Goal: Task Accomplishment & Management: Use online tool/utility

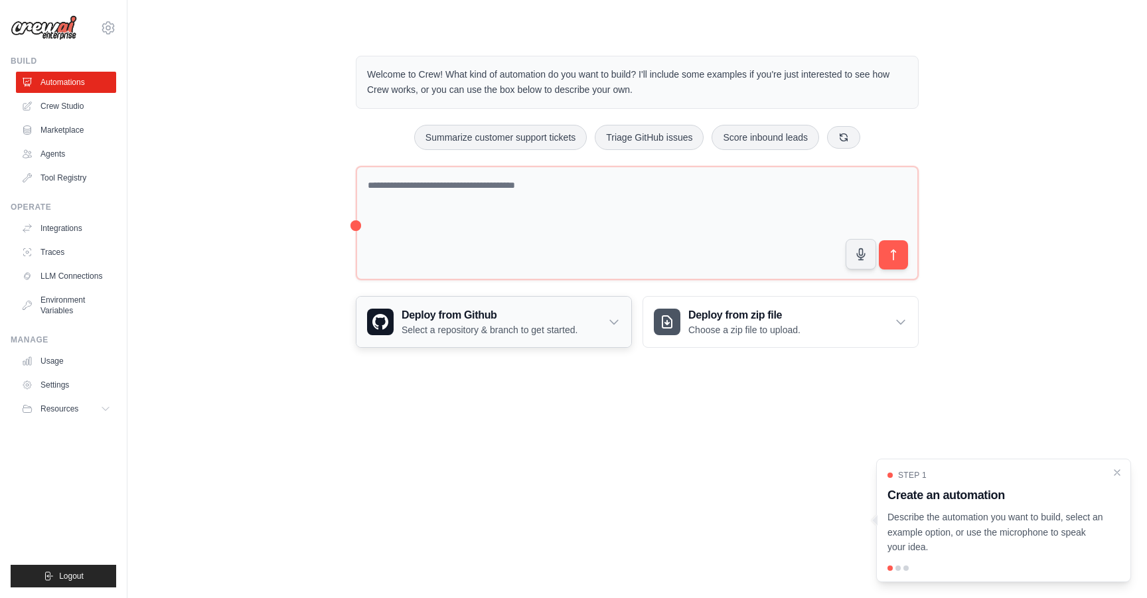
click at [615, 324] on icon at bounding box center [613, 321] width 13 height 13
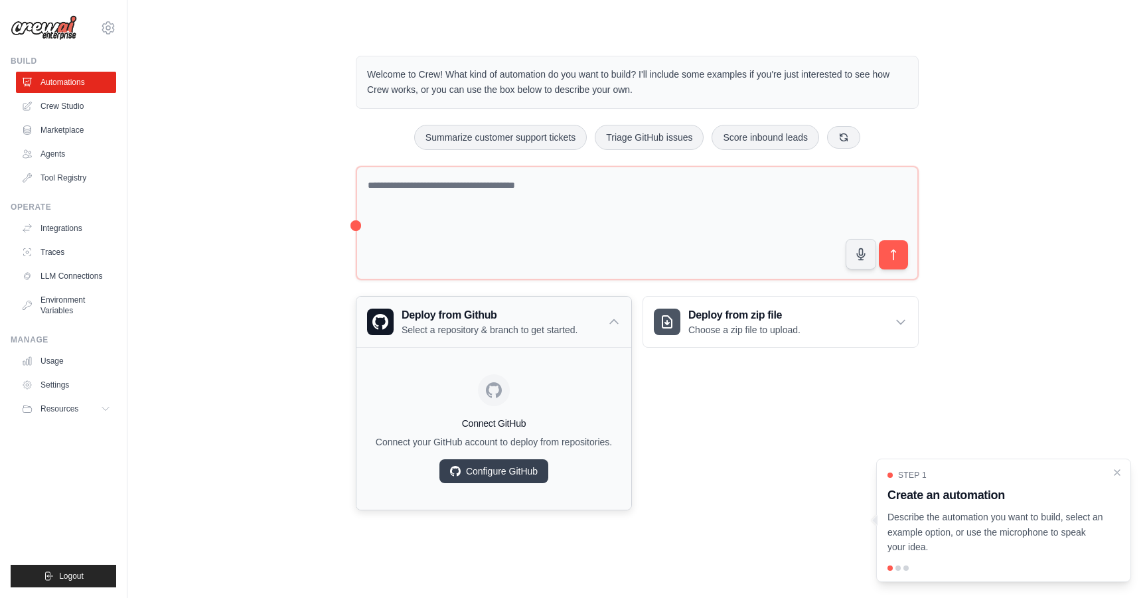
click at [613, 324] on icon at bounding box center [613, 321] width 13 height 13
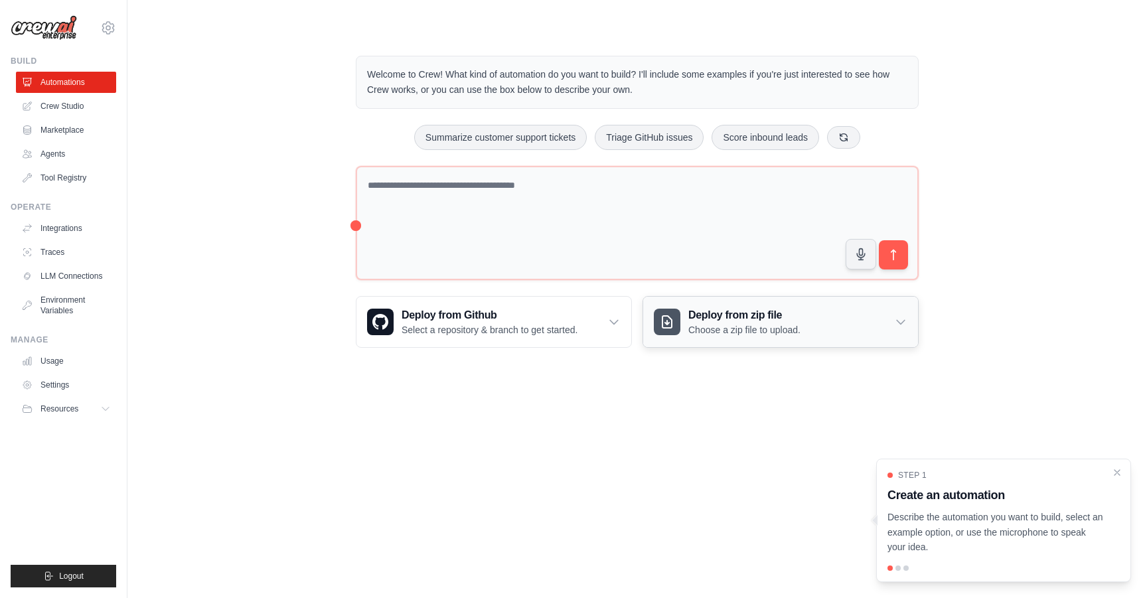
click at [859, 318] on div "Deploy from zip file Choose a zip file to upload." at bounding box center [780, 322] width 275 height 50
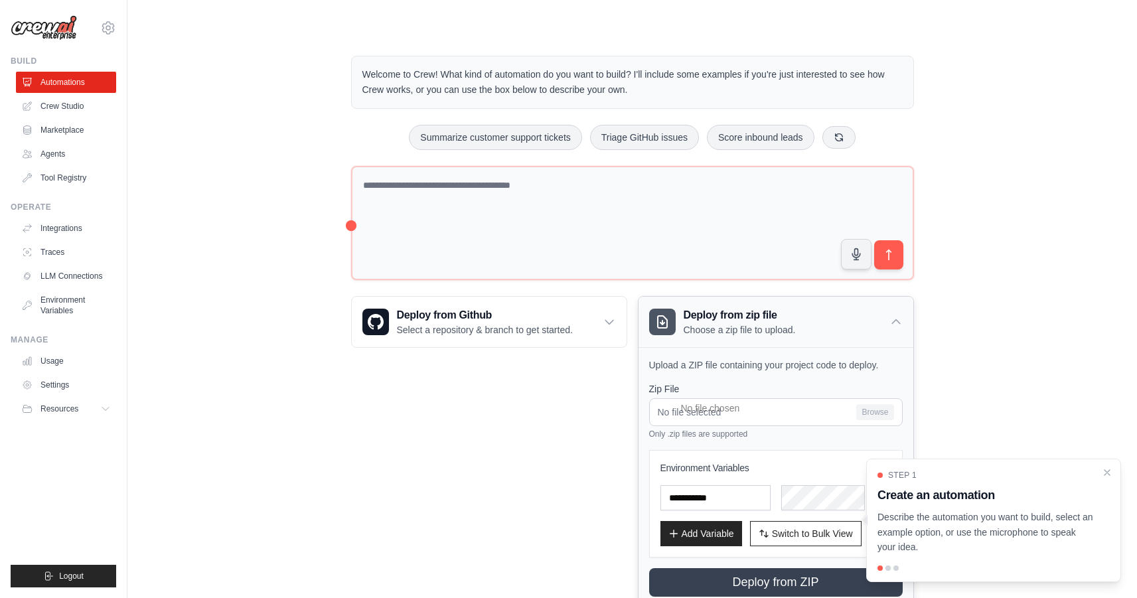
click at [859, 318] on div "Deploy from zip file Choose a zip file to upload." at bounding box center [775, 322] width 275 height 50
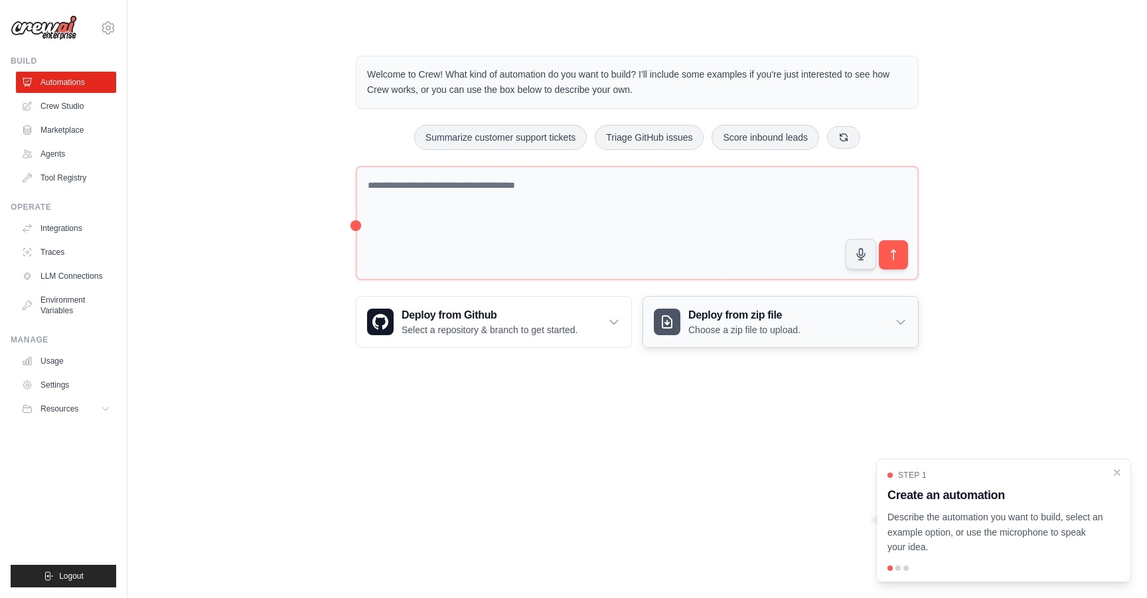
click at [784, 313] on h3 "Deploy from zip file" at bounding box center [744, 315] width 112 height 16
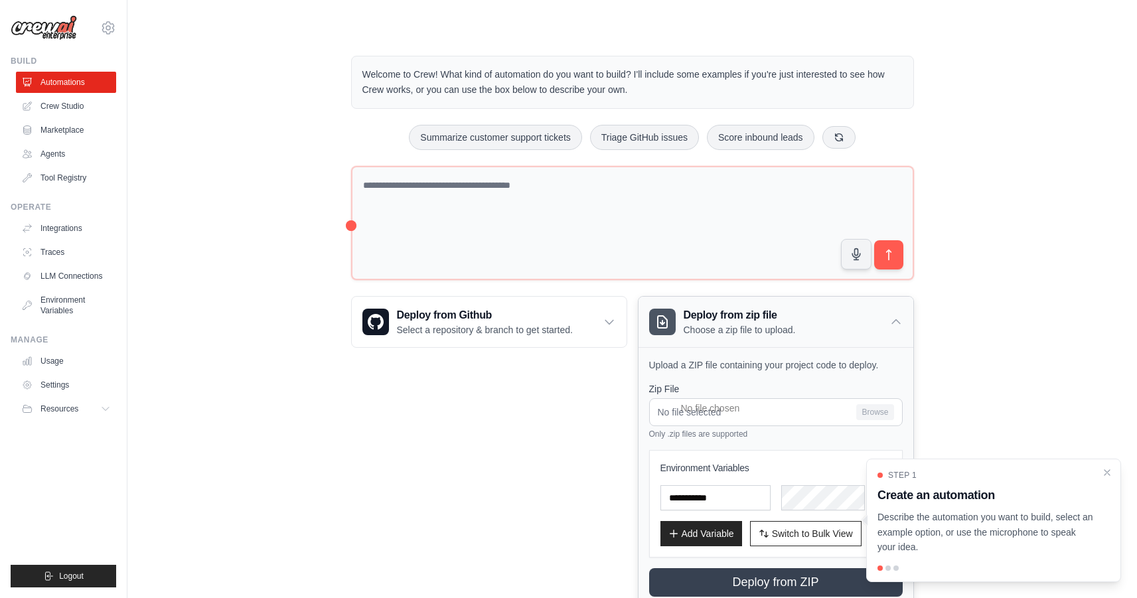
click at [784, 313] on h3 "Deploy from zip file" at bounding box center [739, 315] width 112 height 16
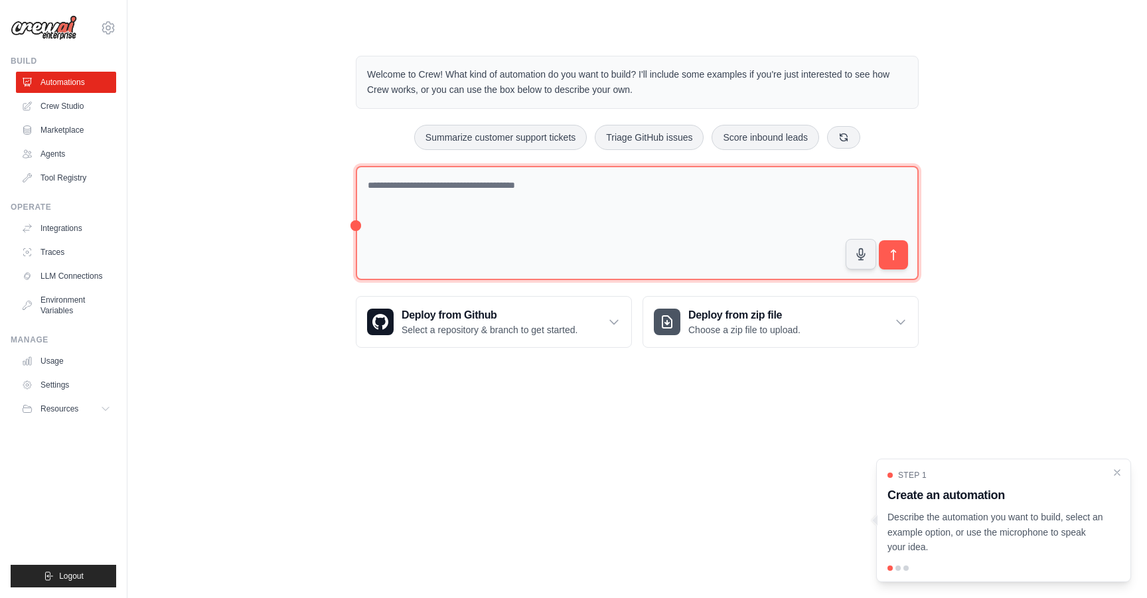
click at [435, 200] on textarea at bounding box center [637, 223] width 563 height 115
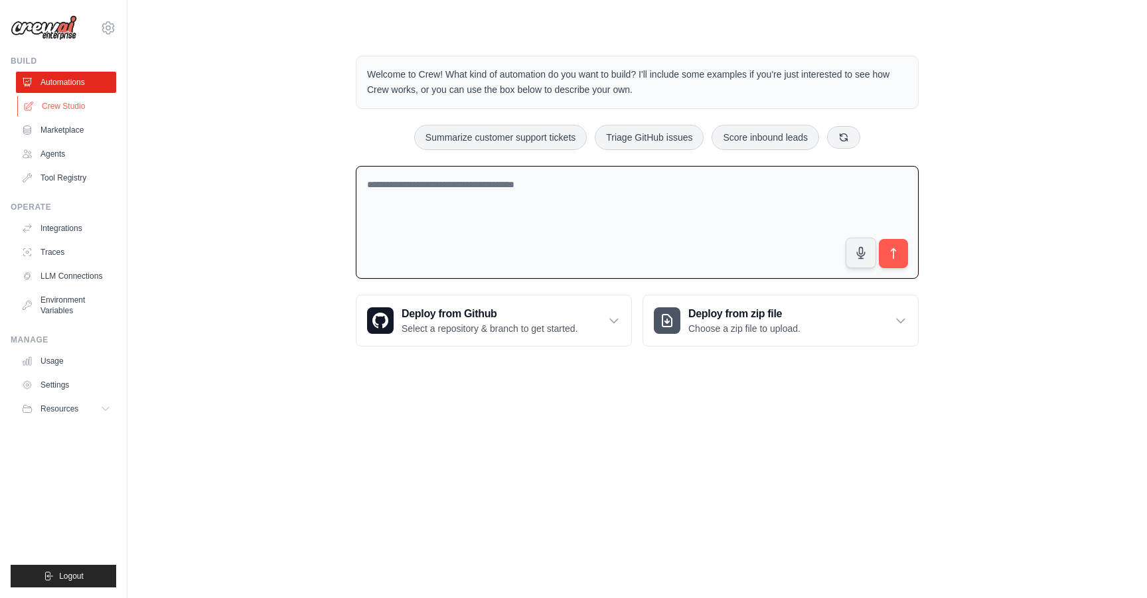
click at [68, 106] on link "Crew Studio" at bounding box center [67, 106] width 100 height 21
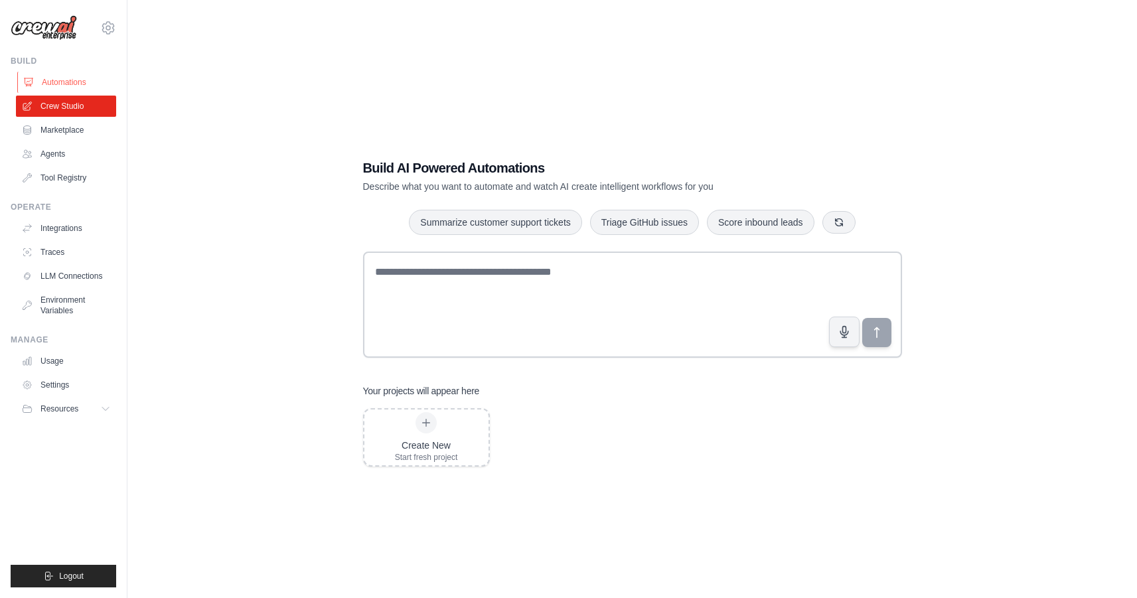
click at [54, 90] on link "Automations" at bounding box center [67, 82] width 100 height 21
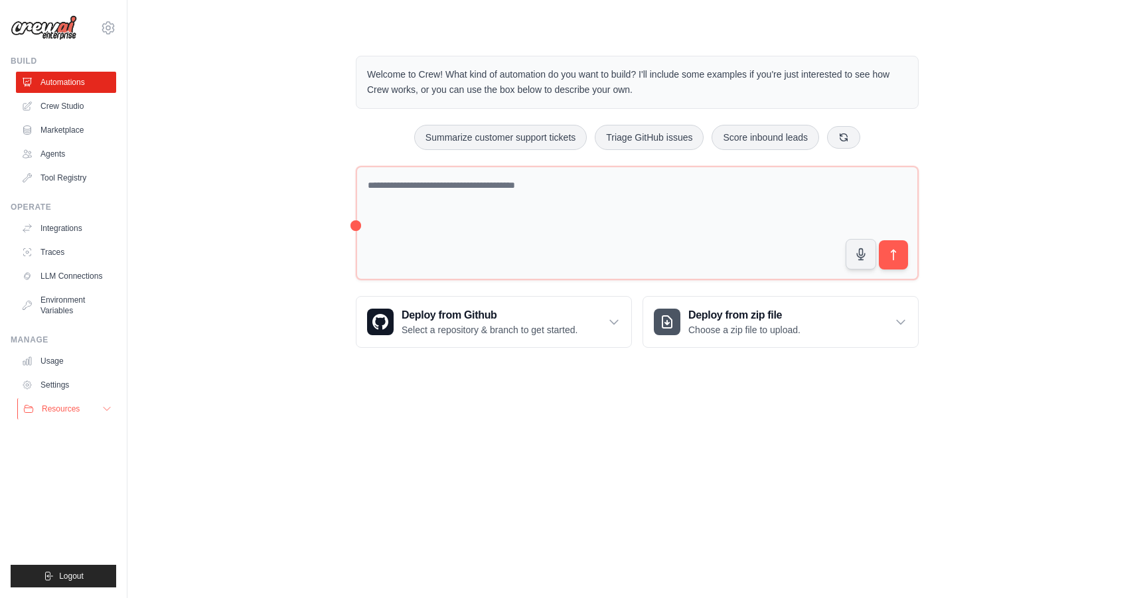
click at [91, 415] on button "Resources" at bounding box center [67, 408] width 100 height 21
click at [88, 413] on button "Resources" at bounding box center [67, 408] width 100 height 21
click at [64, 379] on link "Settings" at bounding box center [67, 384] width 100 height 21
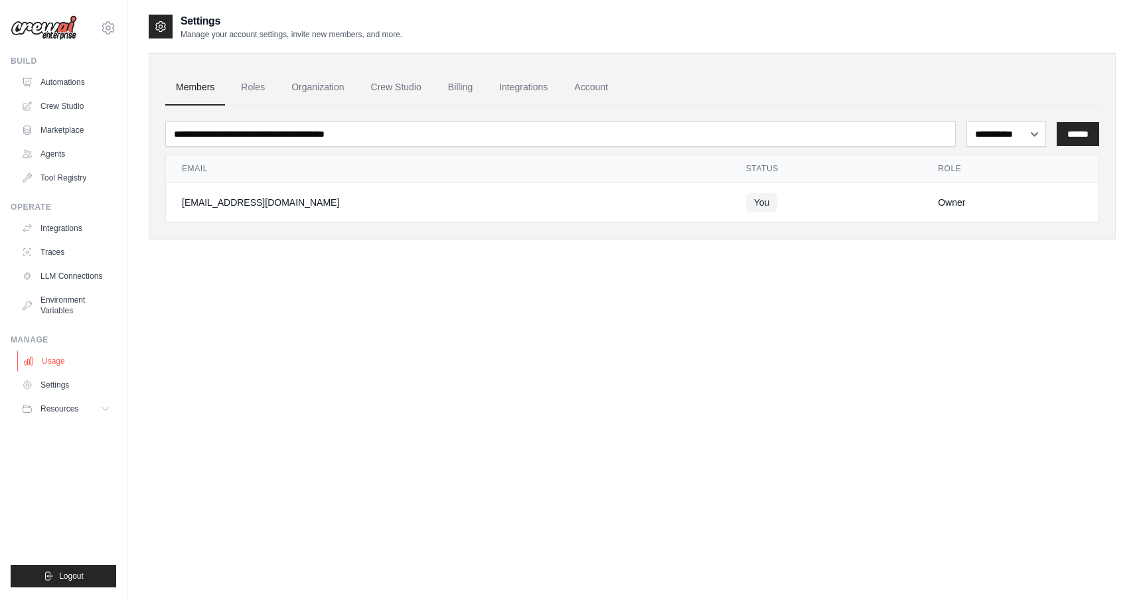
click at [54, 358] on link "Usage" at bounding box center [67, 360] width 100 height 21
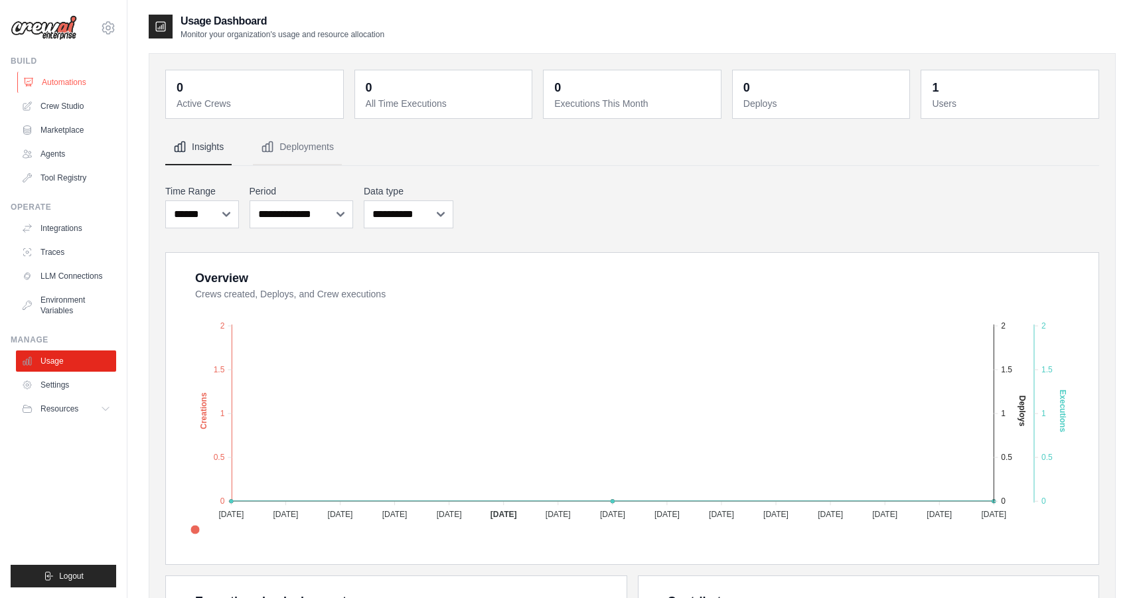
click at [72, 84] on link "Automations" at bounding box center [67, 82] width 100 height 21
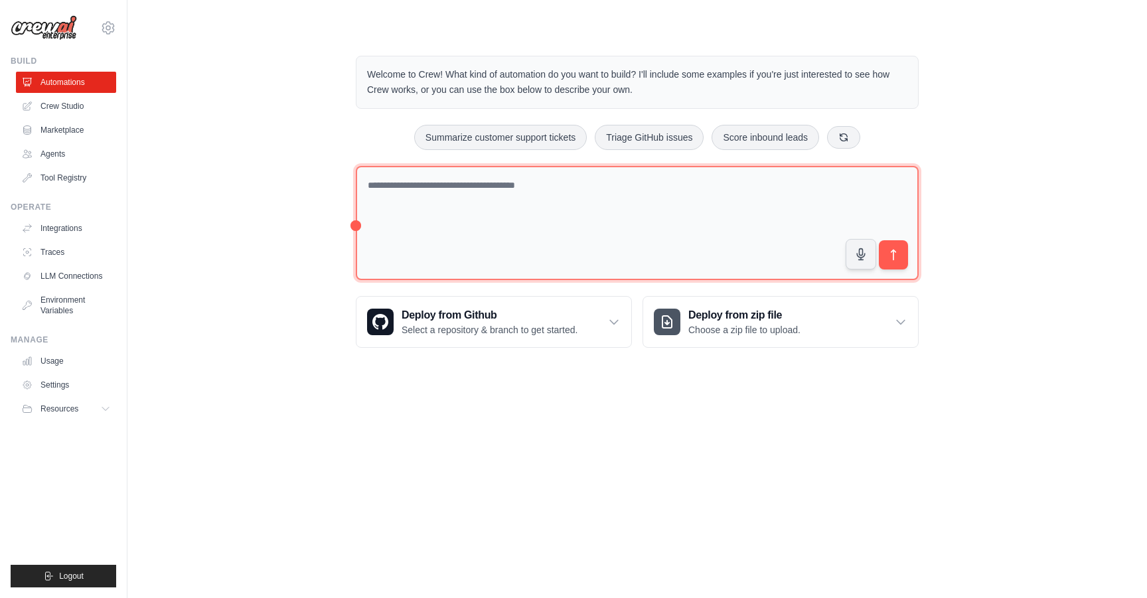
click at [556, 184] on textarea at bounding box center [637, 223] width 563 height 115
drag, startPoint x: 357, startPoint y: 231, endPoint x: 328, endPoint y: 231, distance: 28.5
click at [328, 231] on div "Welcome to Crew! What kind of automation do you want to build? I'll include som…" at bounding box center [637, 202] width 977 height 334
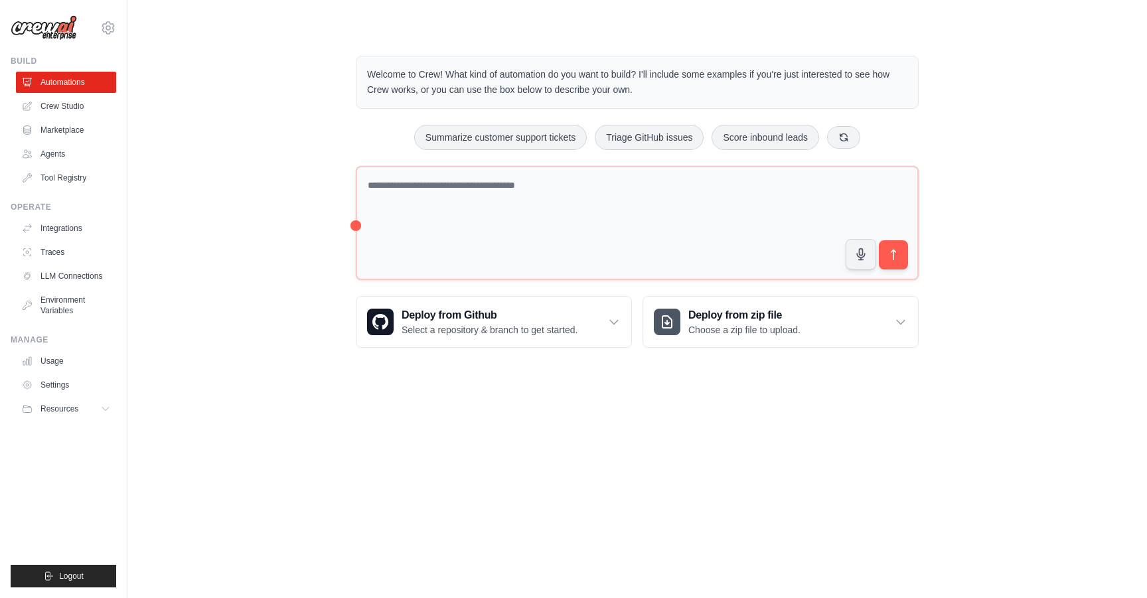
drag, startPoint x: 350, startPoint y: 226, endPoint x: 339, endPoint y: 228, distance: 11.4
click at [339, 228] on div "Welcome to Crew! What kind of automation do you want to build? I'll include som…" at bounding box center [637, 202] width 977 height 334
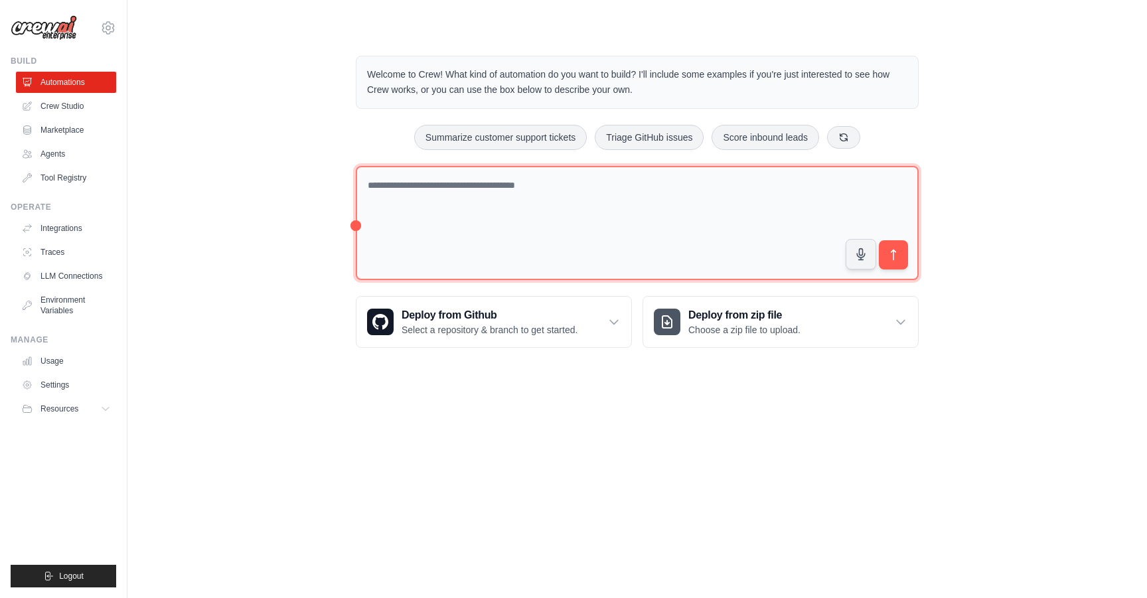
click at [356, 226] on textarea at bounding box center [637, 223] width 563 height 115
click at [439, 203] on textarea at bounding box center [637, 223] width 563 height 115
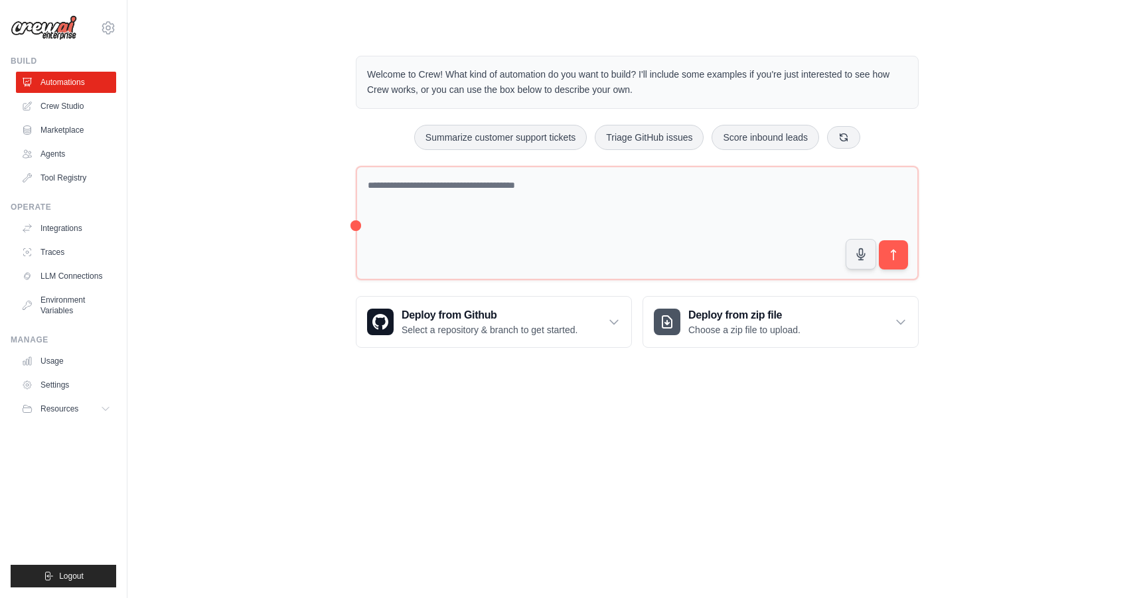
click at [350, 227] on div "Welcome to Crew! What kind of automation do you want to build? I'll include som…" at bounding box center [637, 202] width 595 height 334
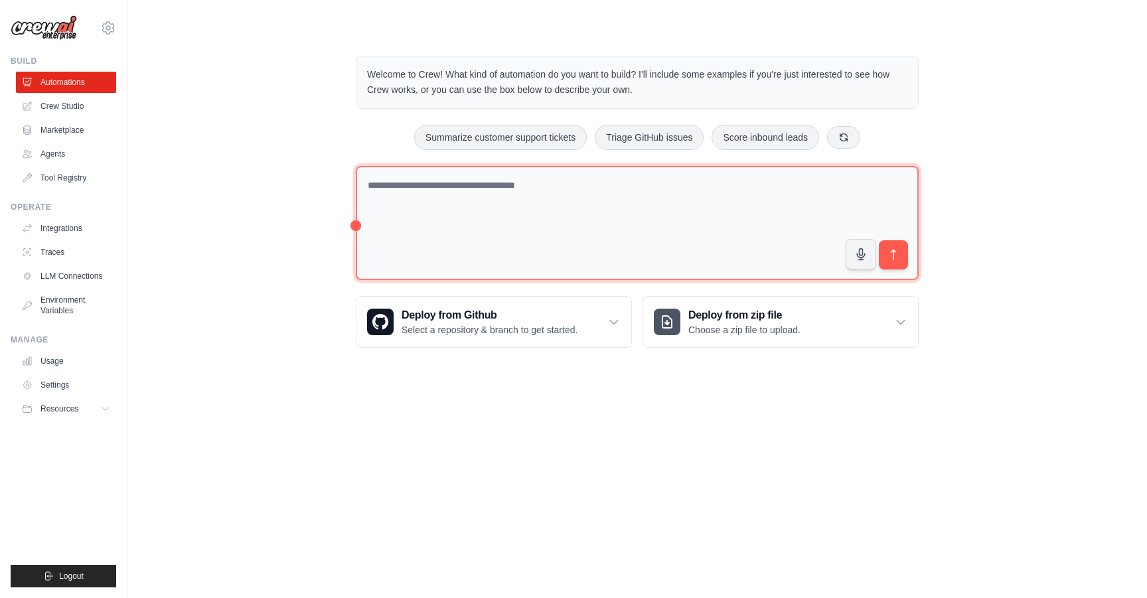
click at [358, 226] on textarea at bounding box center [637, 223] width 563 height 115
click at [407, 215] on textarea at bounding box center [637, 223] width 563 height 115
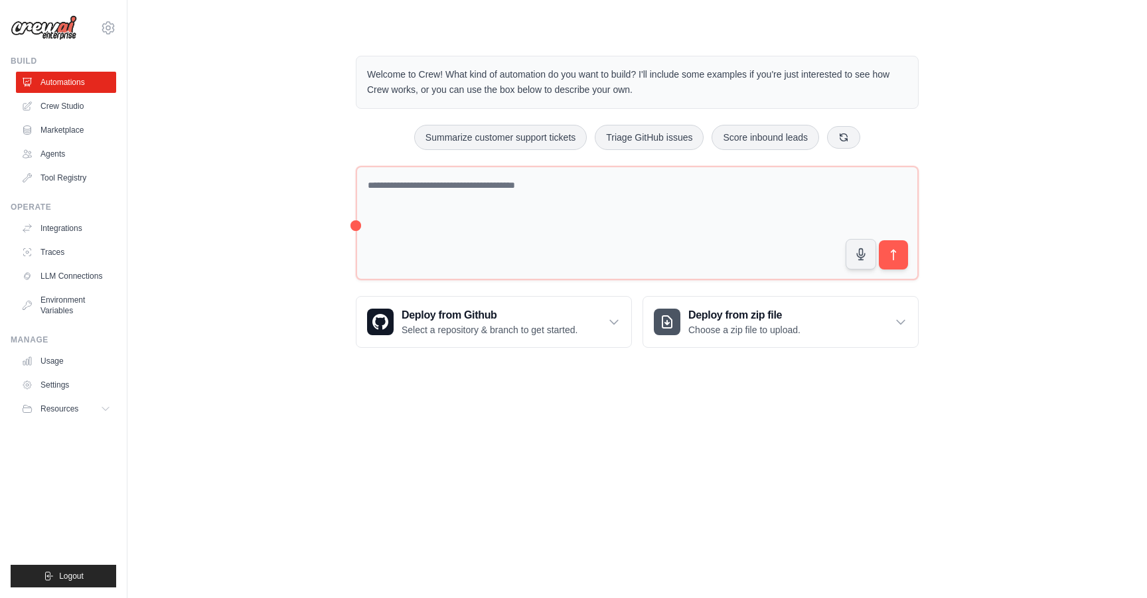
drag, startPoint x: 354, startPoint y: 228, endPoint x: 309, endPoint y: 232, distance: 45.2
click at [309, 232] on div "Welcome to Crew! What kind of automation do you want to build? I'll include som…" at bounding box center [637, 202] width 977 height 334
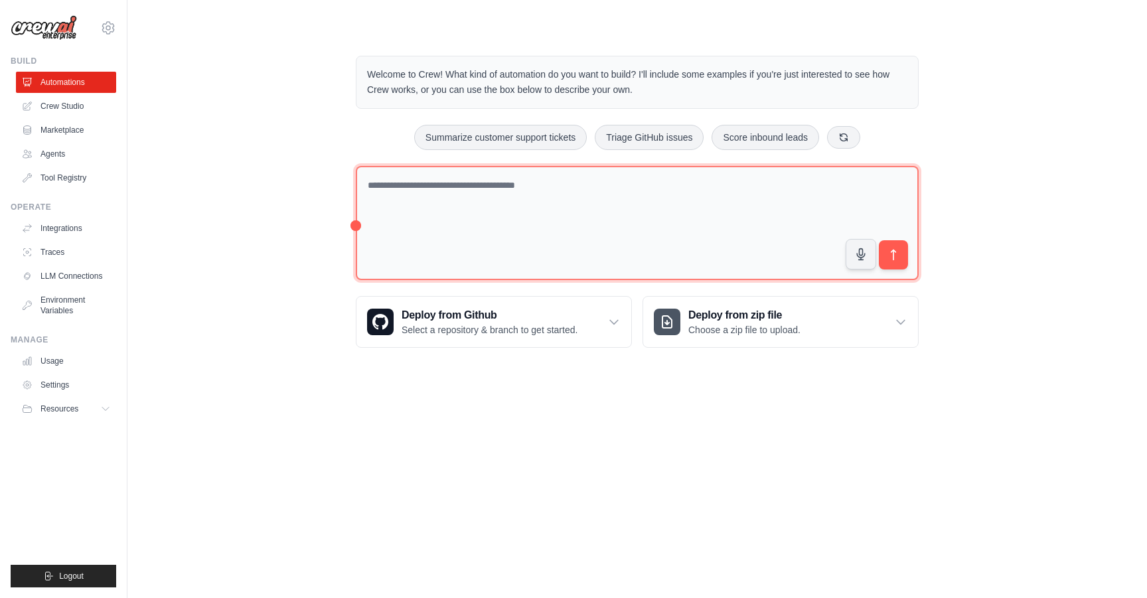
click at [511, 183] on textarea at bounding box center [637, 223] width 563 height 115
